Goal: Transaction & Acquisition: Purchase product/service

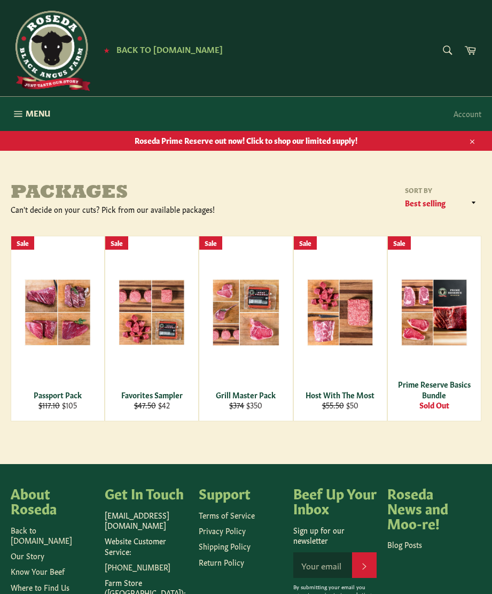
click at [51, 251] on div "View" at bounding box center [57, 328] width 93 height 184
click at [152, 279] on div "View" at bounding box center [151, 328] width 93 height 184
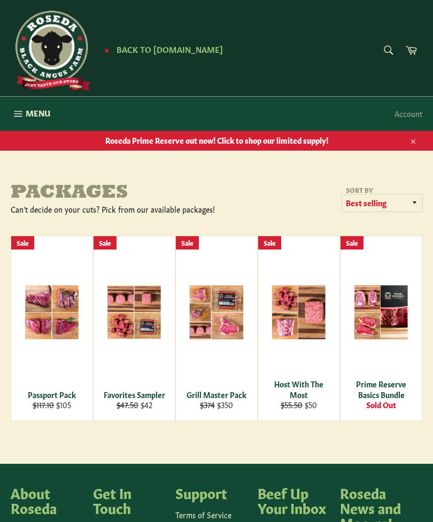
click at [406, 205] on select "Featured Best selling Alphabetically, A-Z Alphabetically, Z-A Price, low to hig…" at bounding box center [382, 203] width 80 height 18
select select "manual"
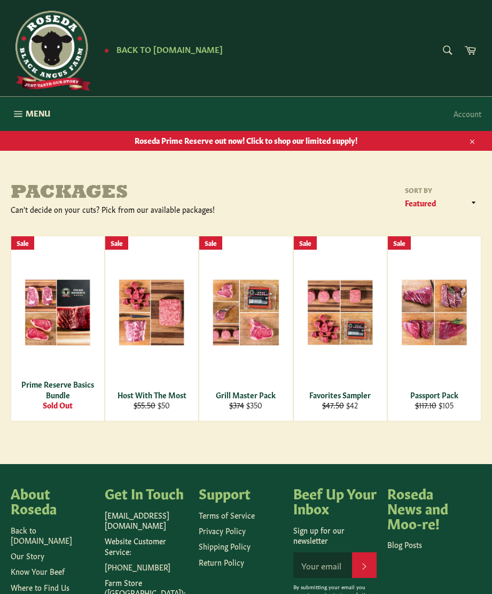
click at [26, 120] on button "Menu Site navigation" at bounding box center [30, 114] width 61 height 34
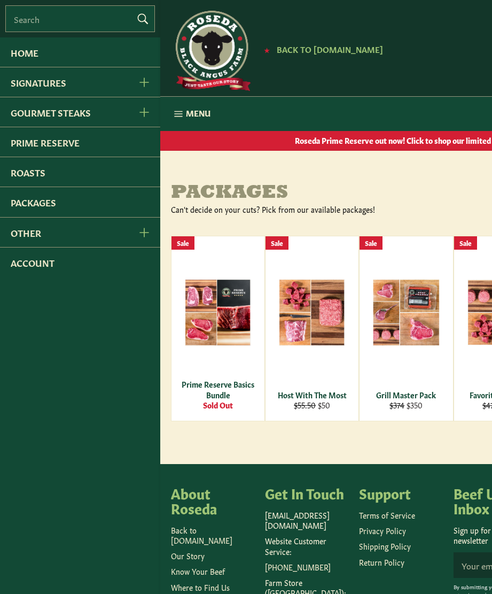
click at [34, 85] on link "Signatures" at bounding box center [63, 81] width 127 height 29
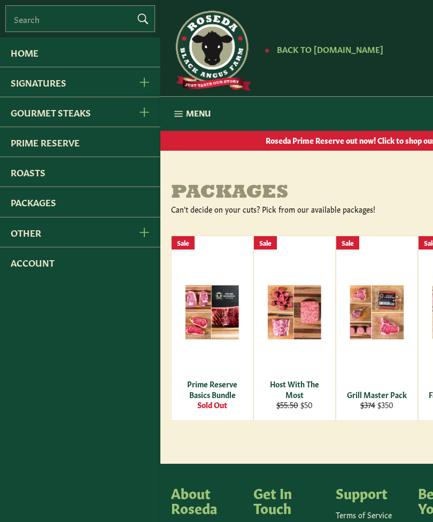
scroll to position [36, 0]
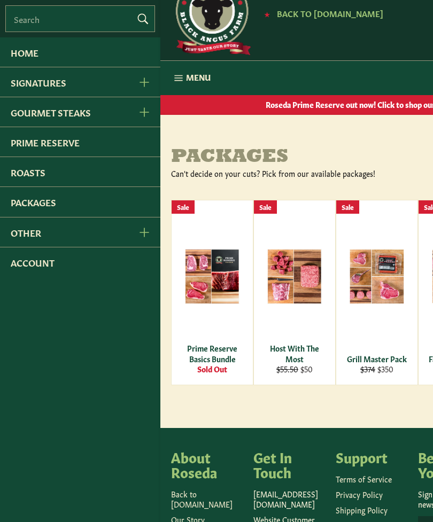
click at [33, 145] on link "Prime Reserve" at bounding box center [80, 141] width 160 height 29
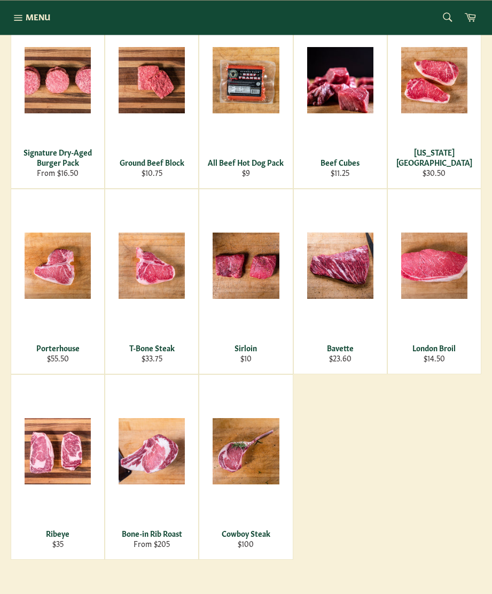
scroll to position [224, 0]
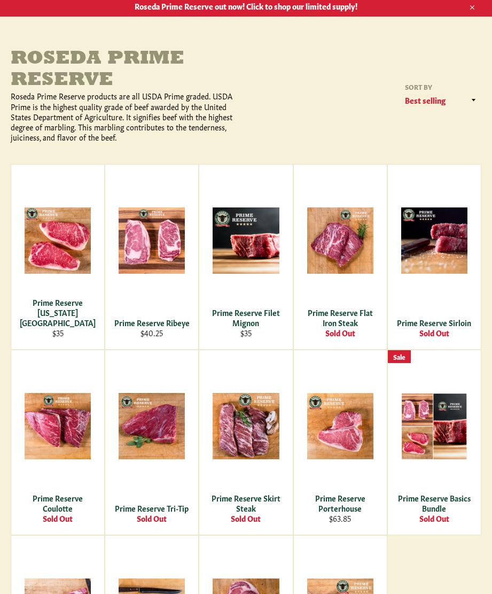
scroll to position [134, 0]
click at [144, 256] on span "View" at bounding box center [152, 257] width 68 height 27
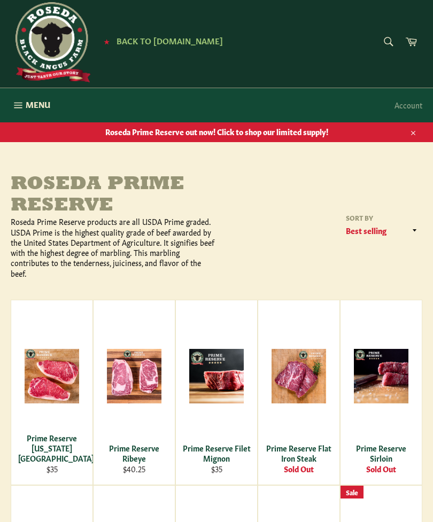
scroll to position [2, 0]
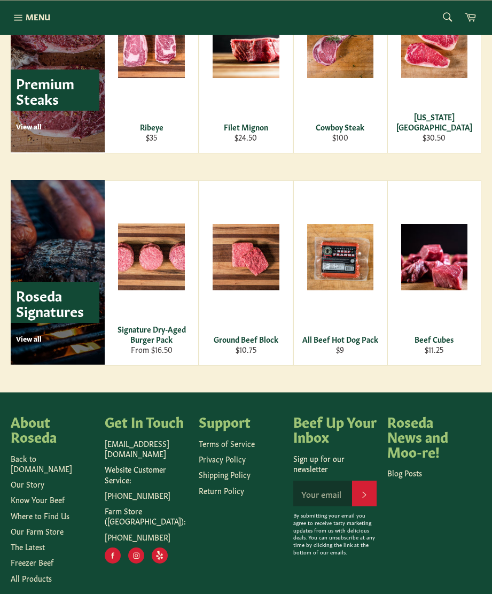
scroll to position [1312, 0]
click at [160, 235] on div "View" at bounding box center [152, 273] width 94 height 184
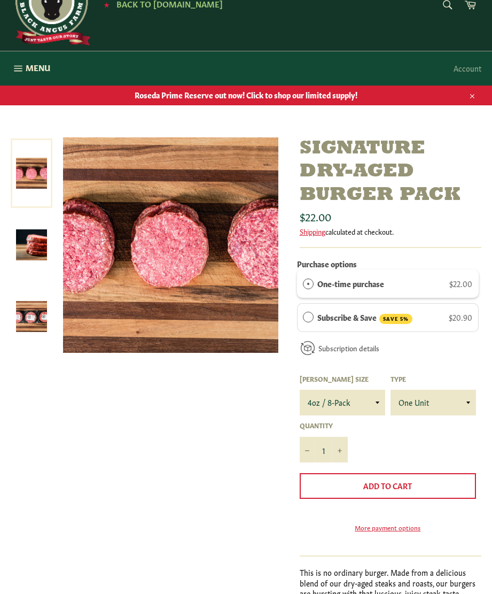
scroll to position [63, 0]
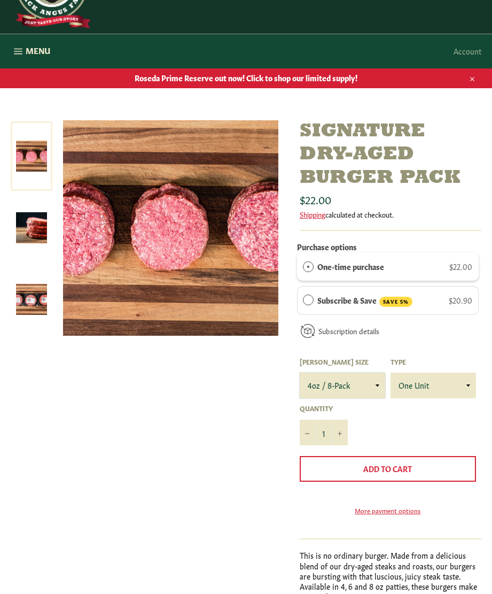
click at [376, 397] on select "4oz / 8-Pack 6oz / 4-Pack 8oz / 4-Pack" at bounding box center [342, 385] width 85 height 26
select select "6oz / 4-Pack"
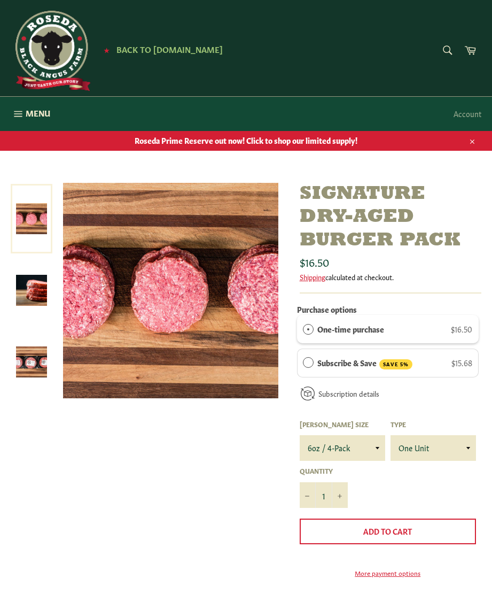
click at [21, 115] on icon "button" at bounding box center [18, 114] width 8 height 6
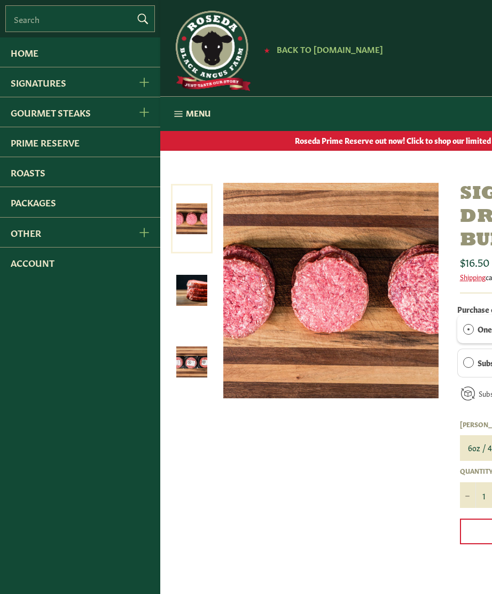
click at [17, 49] on link "Home" at bounding box center [80, 51] width 160 height 29
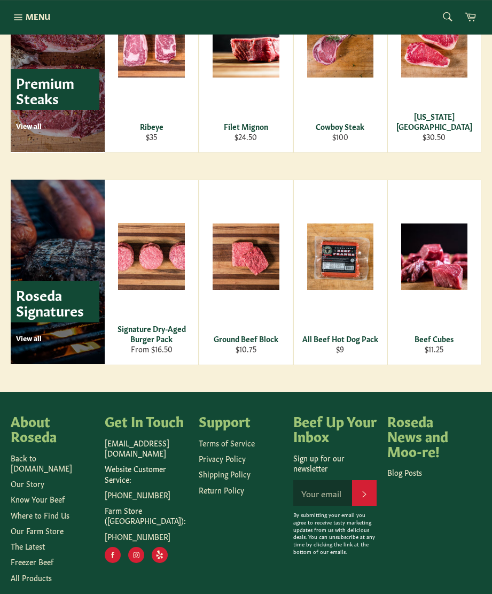
scroll to position [1312, 0]
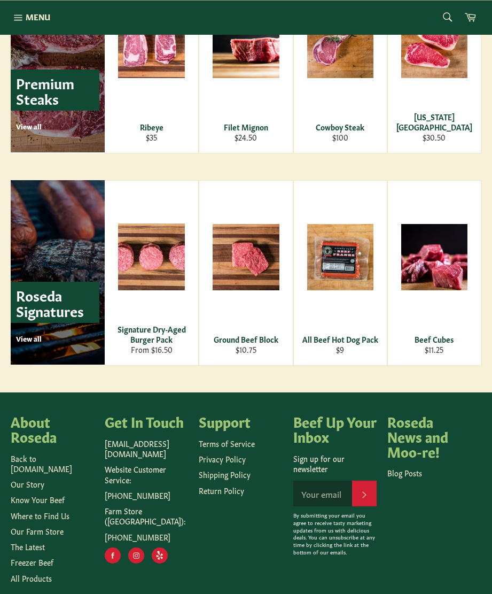
click at [45, 525] on link "Our Farm Store" at bounding box center [37, 530] width 53 height 11
